Goal: Information Seeking & Learning: Learn about a topic

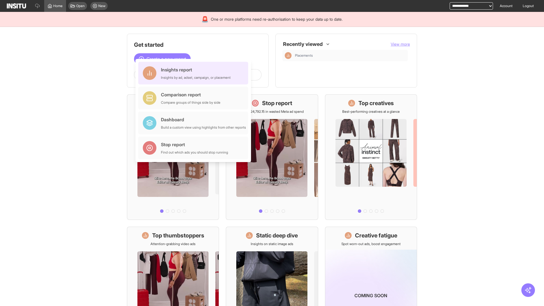
click at [195, 73] on div "Insights report Insights by ad, adset, campaign, or placement" at bounding box center [196, 73] width 70 height 14
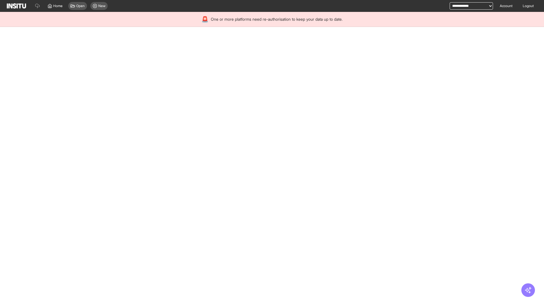
select select "**"
